Goal: Information Seeking & Learning: Learn about a topic

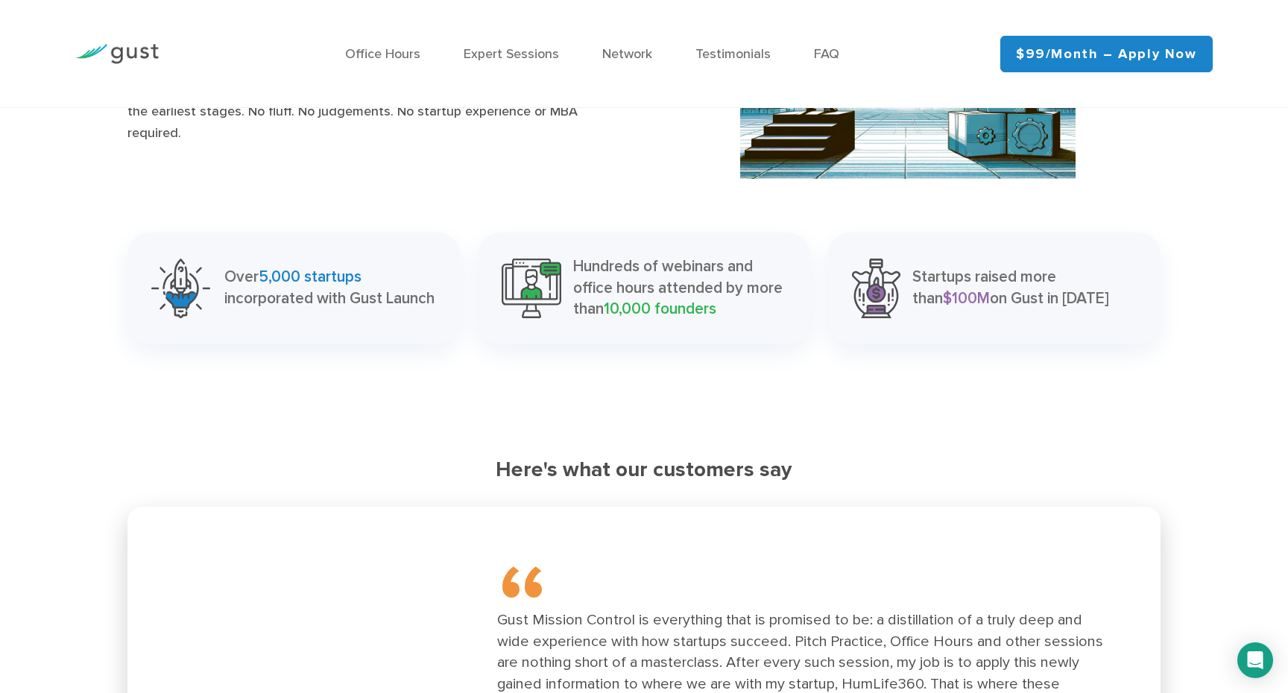
scroll to position [1789, 0]
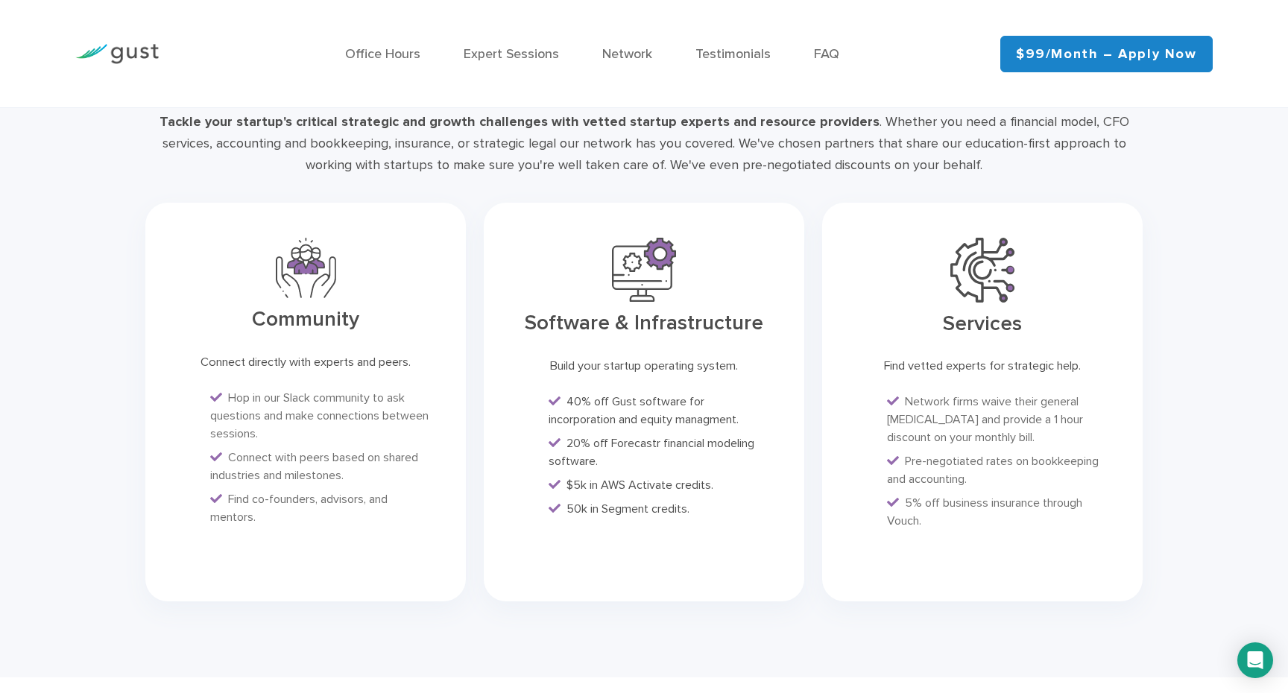
click at [624, 40] on div "Office Hours Expert Sessions Network Testimonials FAQ" at bounding box center [592, 54] width 794 height 65
click at [631, 51] on link "Network" at bounding box center [627, 54] width 50 height 16
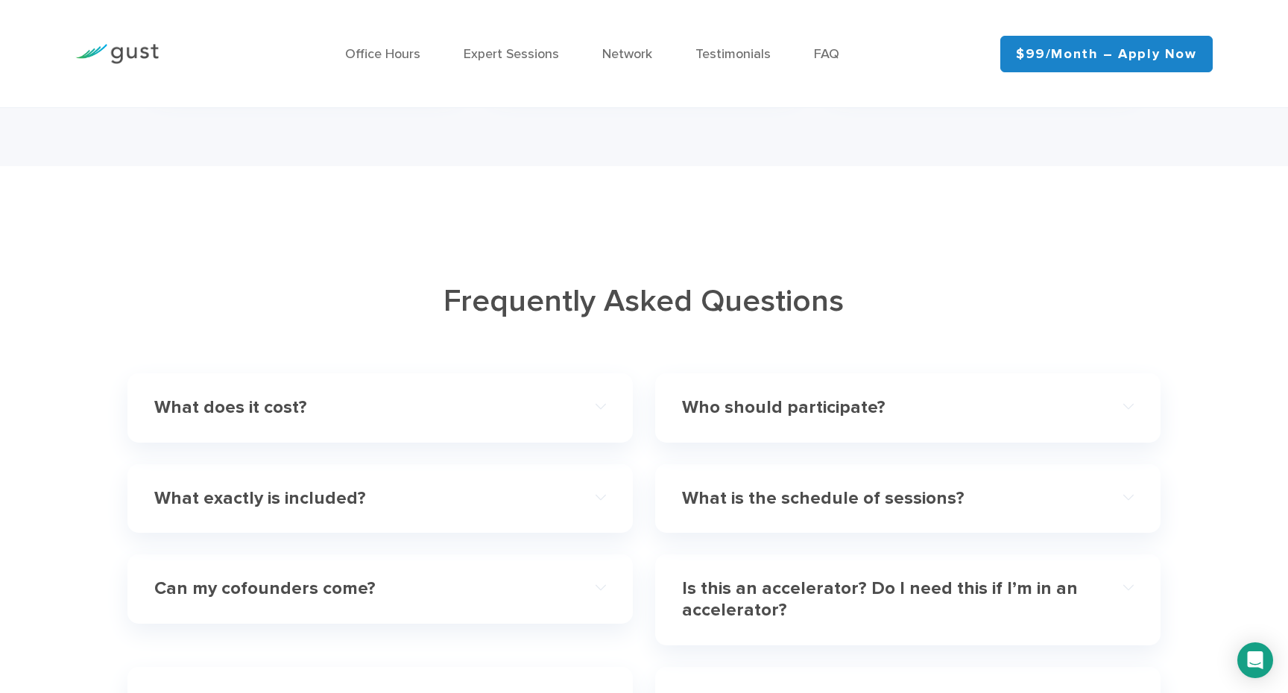
scroll to position [4330, 0]
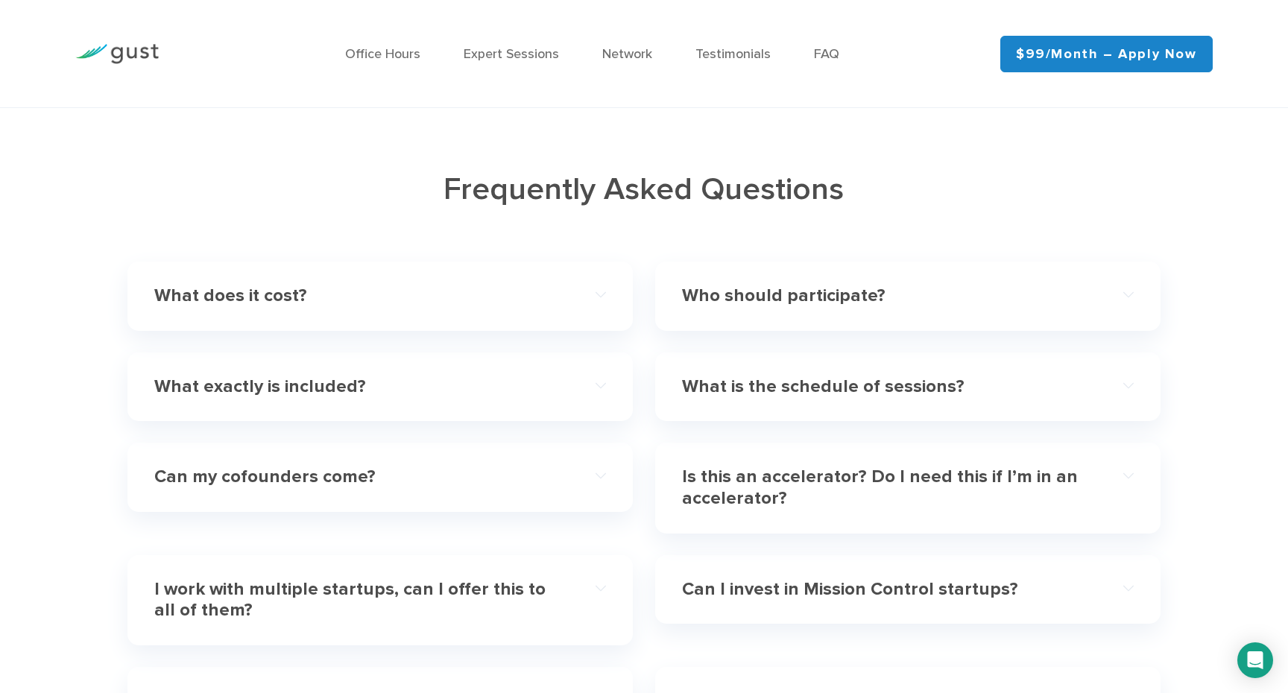
click at [439, 316] on div "What does it cost?" at bounding box center [380, 296] width 452 height 45
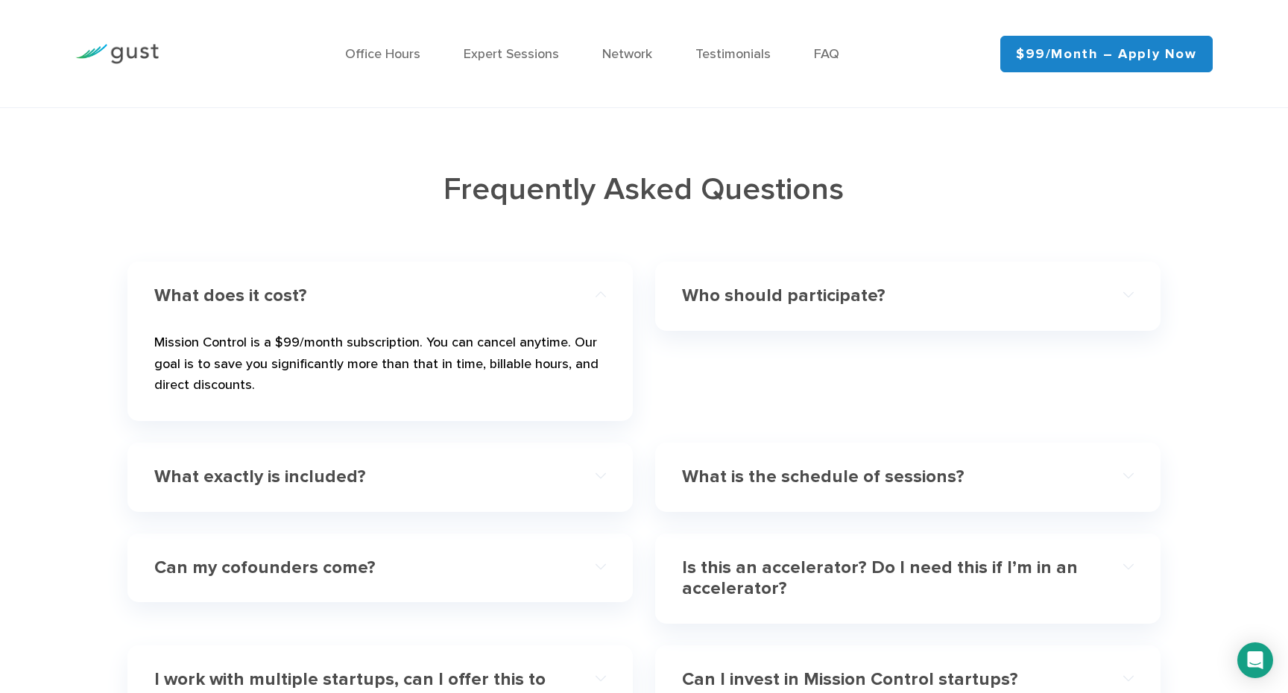
click at [439, 316] on div "What does it cost?" at bounding box center [380, 296] width 452 height 45
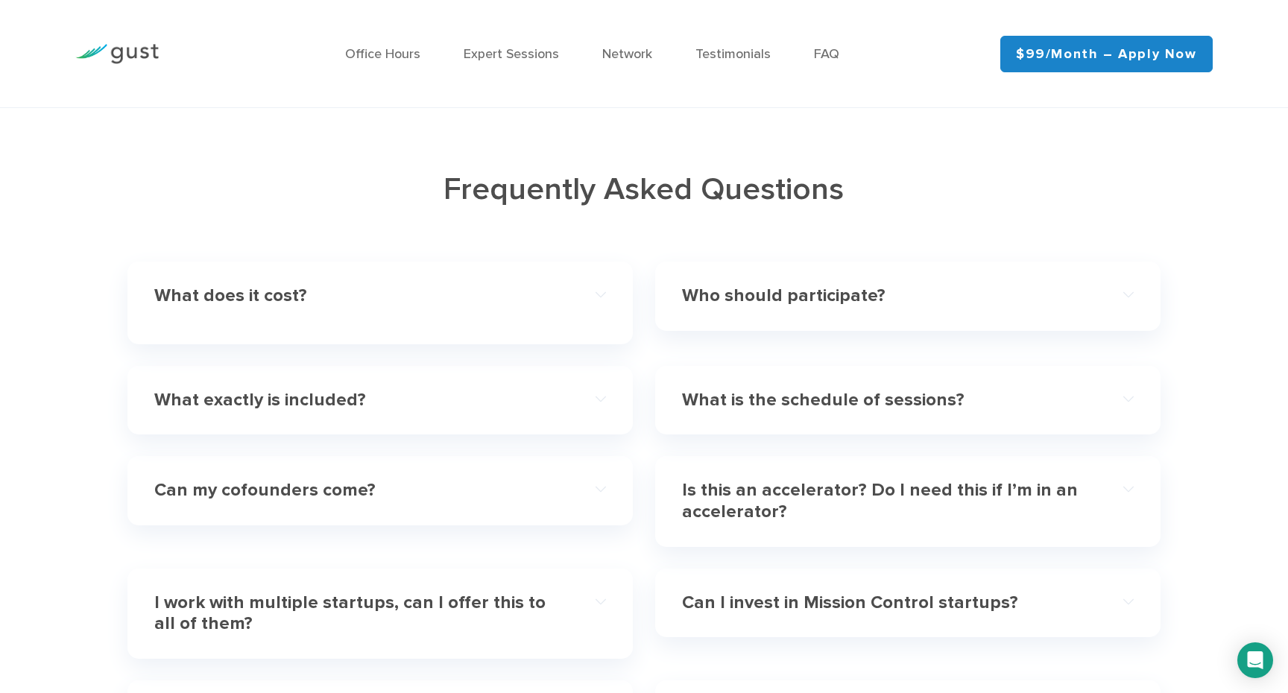
click at [763, 290] on h4 "Who should participate?" at bounding box center [885, 296] width 407 height 22
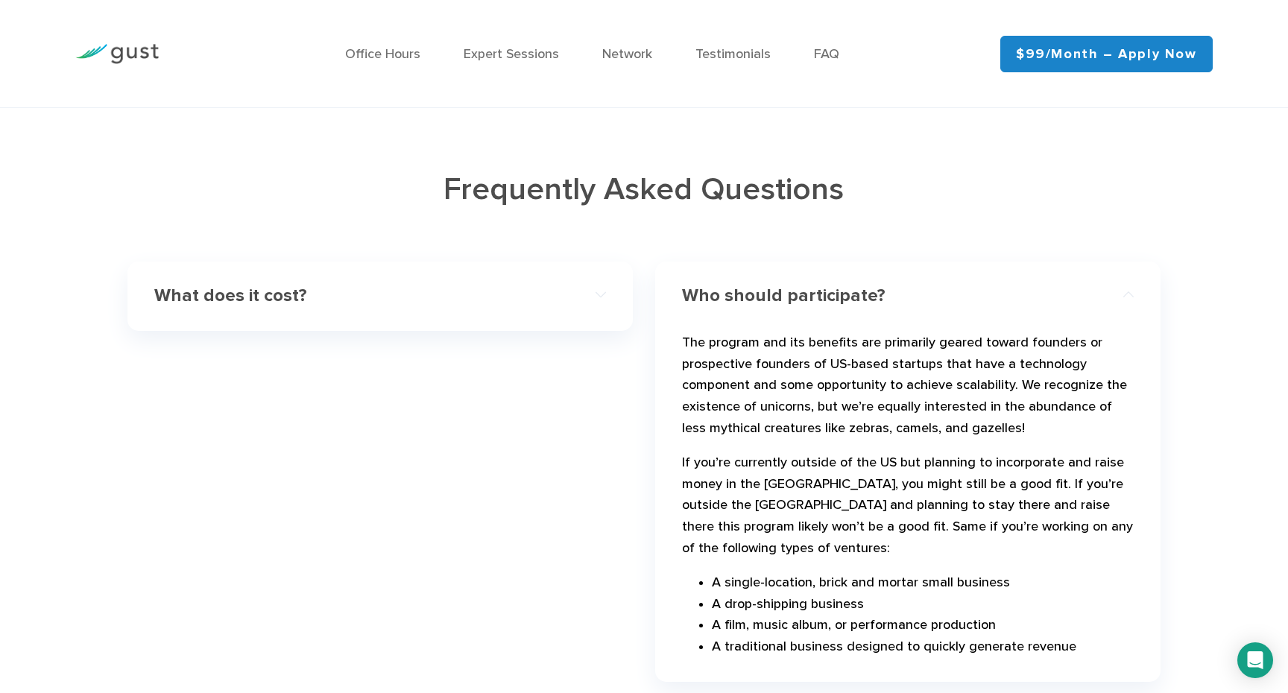
click at [763, 290] on h4 "Who should participate?" at bounding box center [885, 296] width 407 height 22
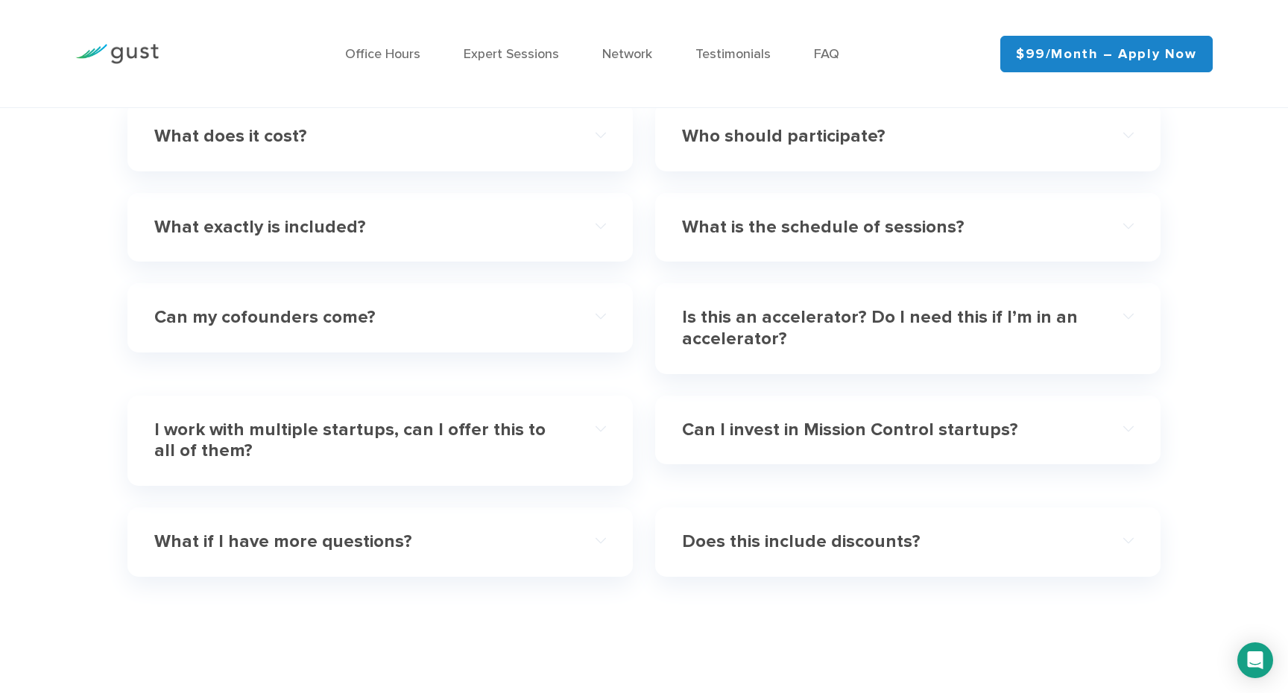
scroll to position [4535, 0]
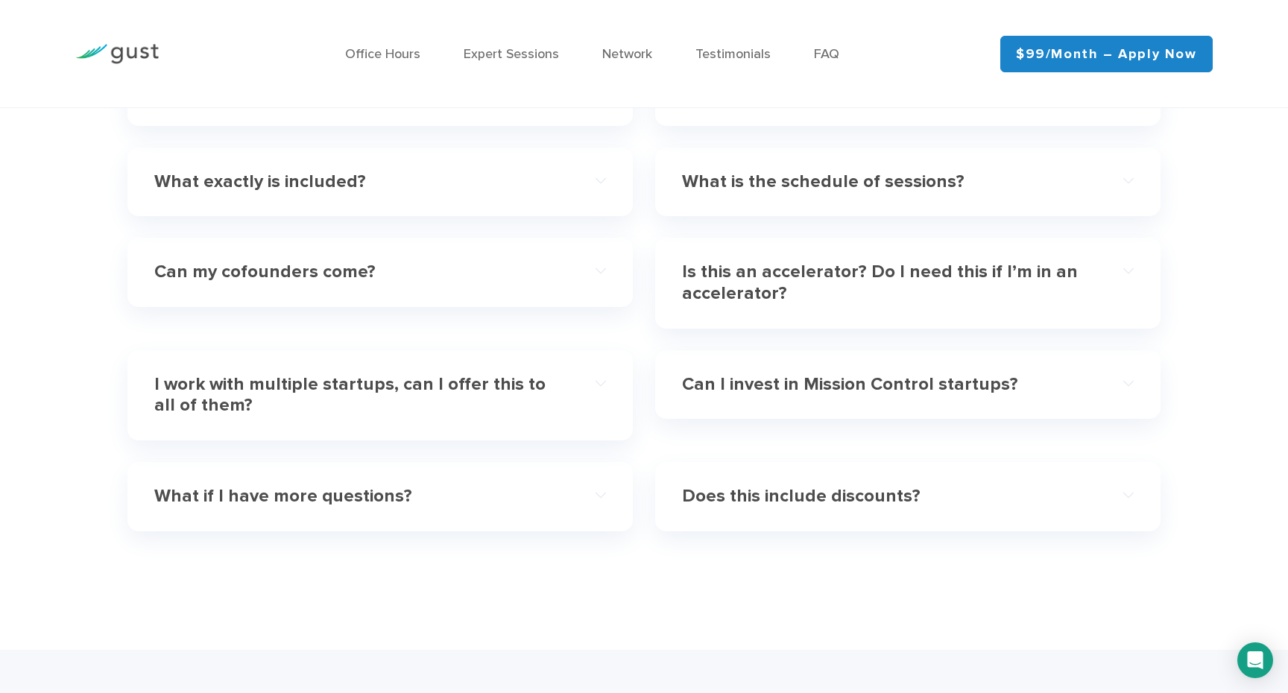
click at [572, 399] on div "I work with multiple startups, can I offer this to all of them?" at bounding box center [380, 395] width 452 height 67
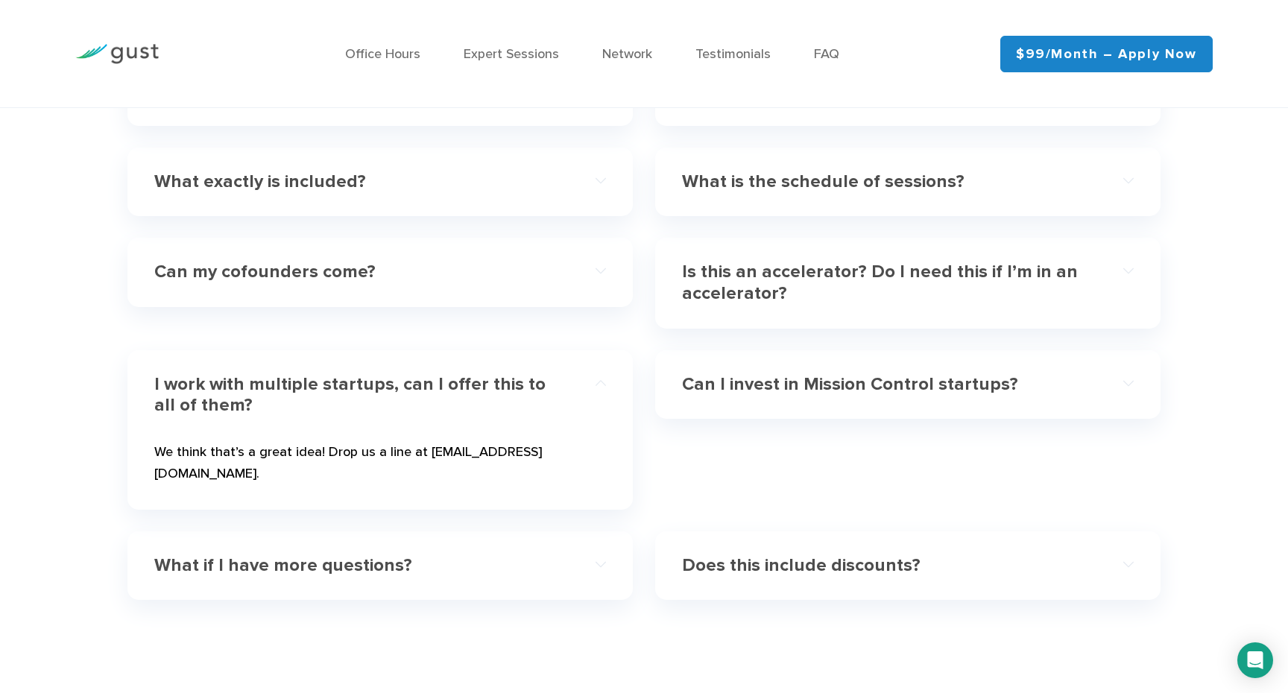
click at [573, 400] on div "I work with multiple startups, can I offer this to all of them?" at bounding box center [380, 395] width 452 height 67
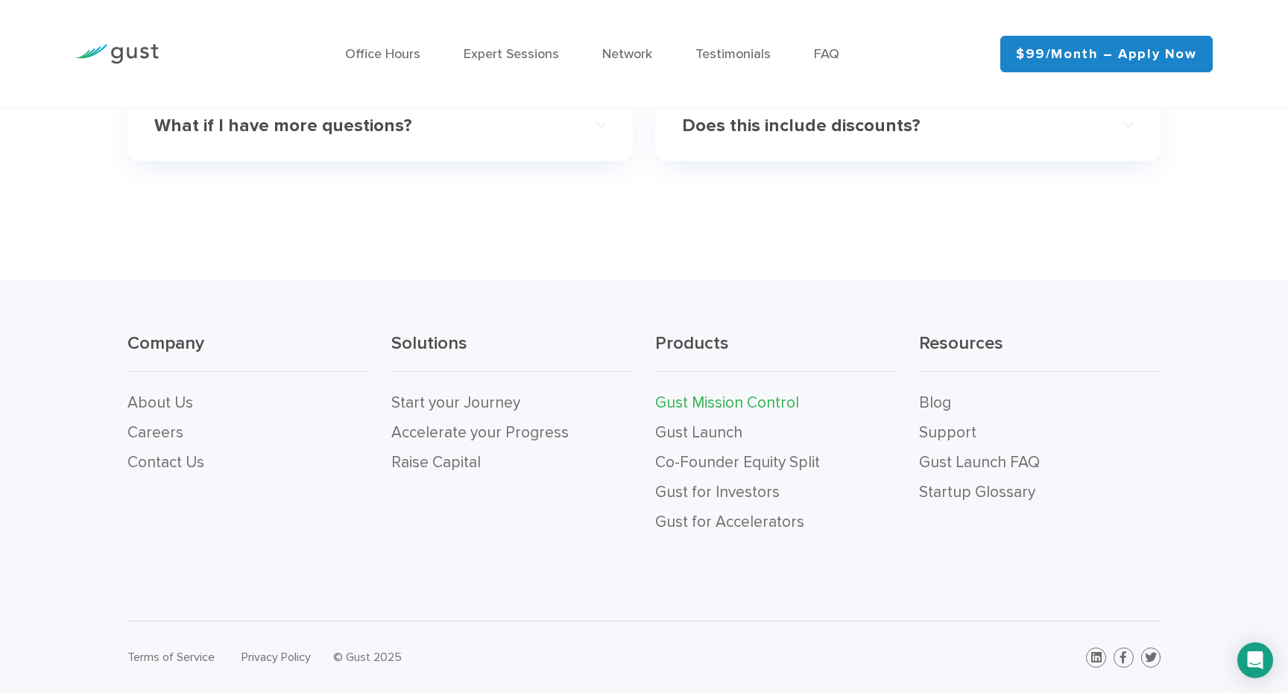
scroll to position [4905, 0]
click at [686, 458] on link "Co-Founder Equity Split" at bounding box center [737, 462] width 165 height 19
